Goal: Browse casually

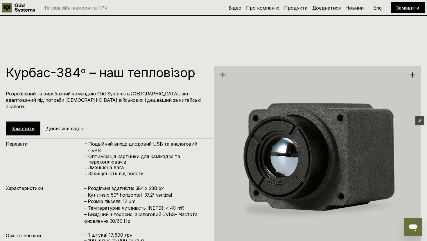
scroll to position [942, 0]
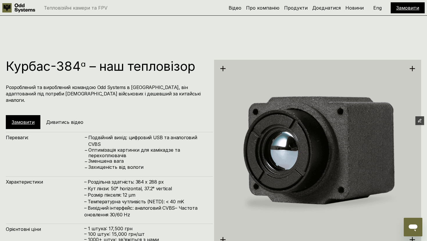
click at [183, 88] on h4 "Розроблений та вироблений командою Odd Systems в [GEOGRAPHIC_DATA], він адаптов…" at bounding box center [106, 93] width 201 height 19
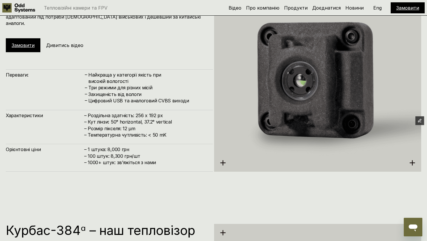
scroll to position [777, 0]
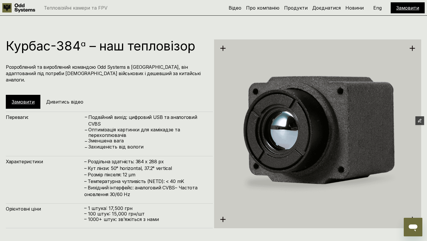
scroll to position [858, 0]
